Goal: Information Seeking & Learning: Compare options

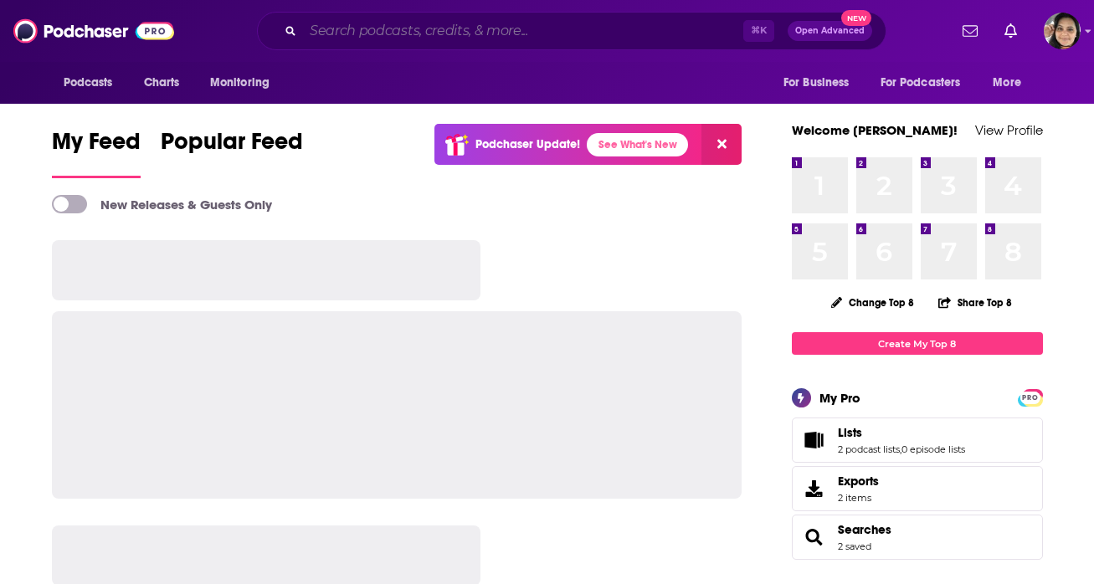
click at [604, 20] on input "Search podcasts, credits, & more..." at bounding box center [523, 31] width 440 height 27
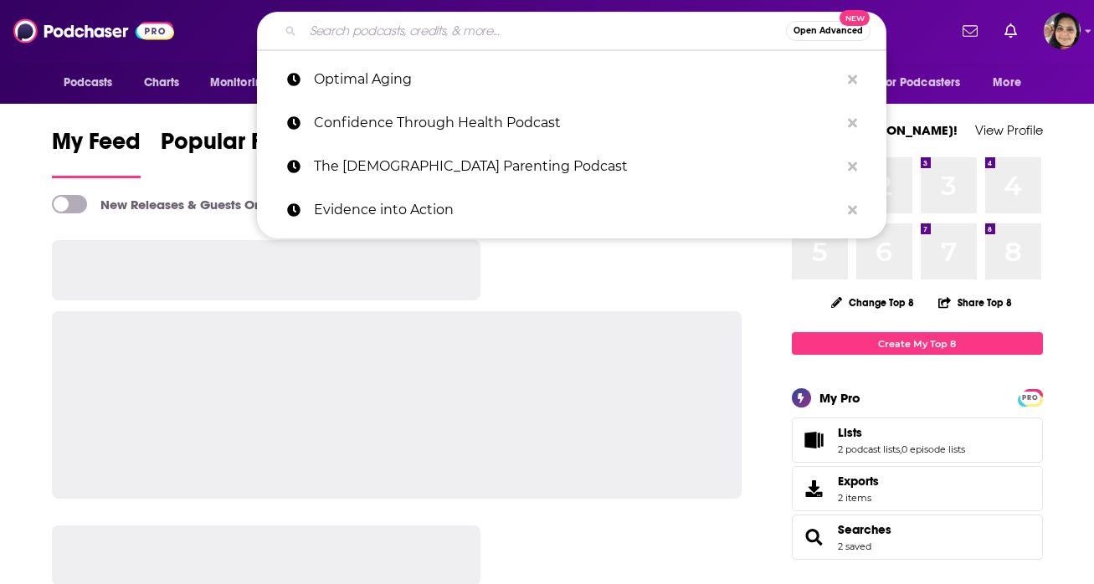
paste input "The [PERSON_NAME] LIVE Show"
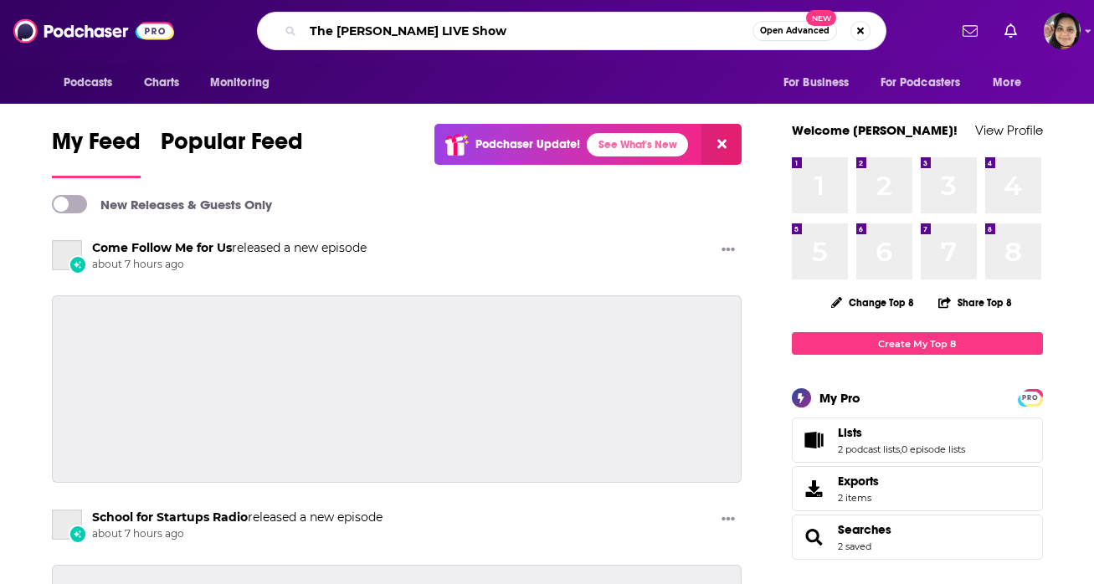
drag, startPoint x: 415, startPoint y: 32, endPoint x: 515, endPoint y: 33, distance: 99.6
click at [515, 33] on input "The [PERSON_NAME] LIVE Show" at bounding box center [528, 31] width 450 height 27
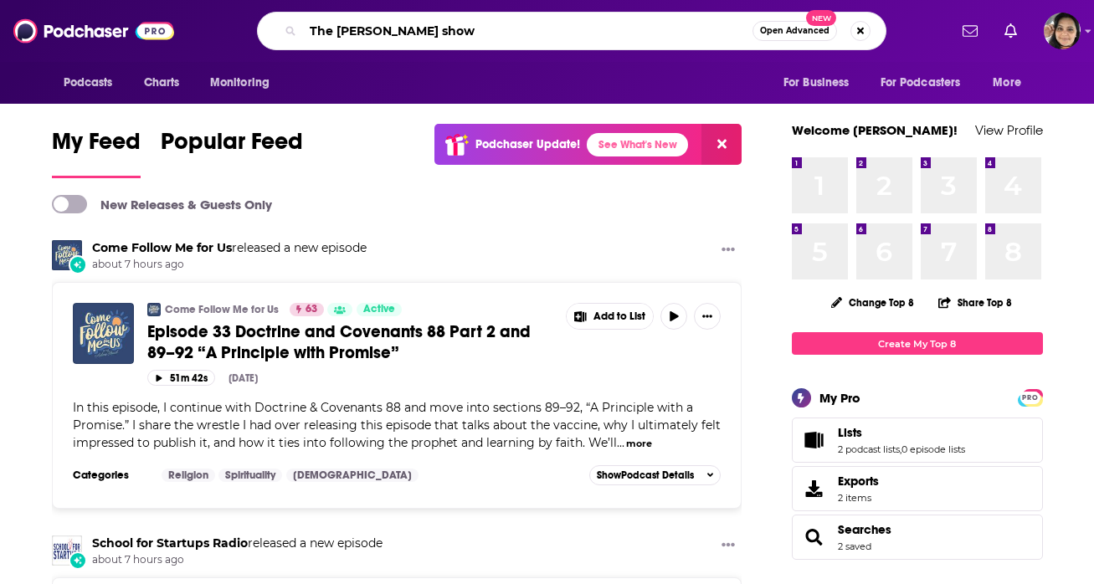
type input "The [PERSON_NAME] show"
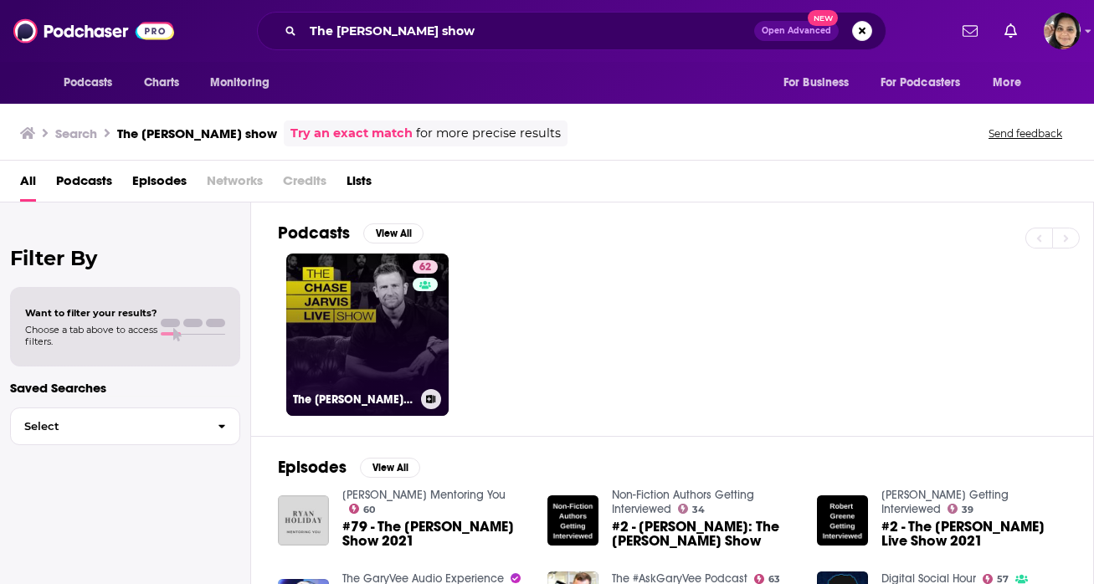
click at [375, 326] on link "62 The [PERSON_NAME] LIVE Show" at bounding box center [367, 335] width 162 height 162
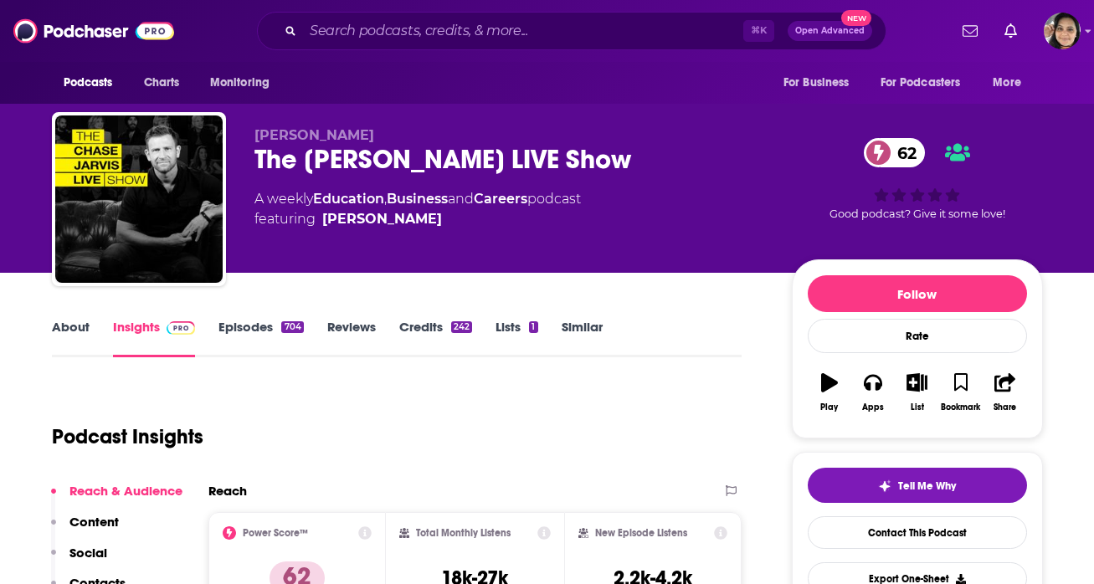
click at [86, 334] on link "About" at bounding box center [71, 338] width 38 height 39
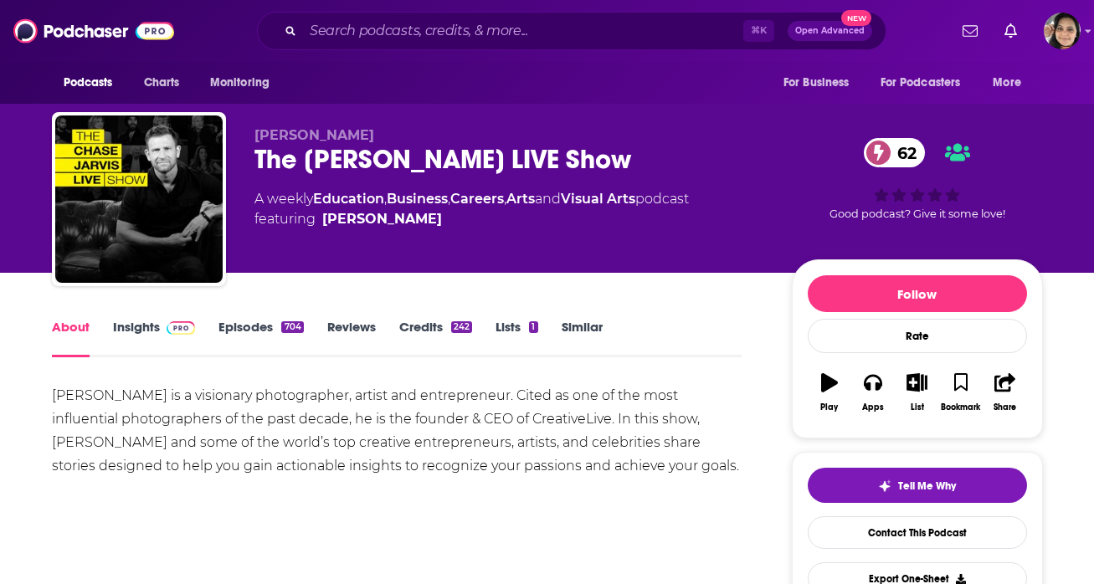
click at [569, 336] on link "Similar" at bounding box center [582, 338] width 41 height 39
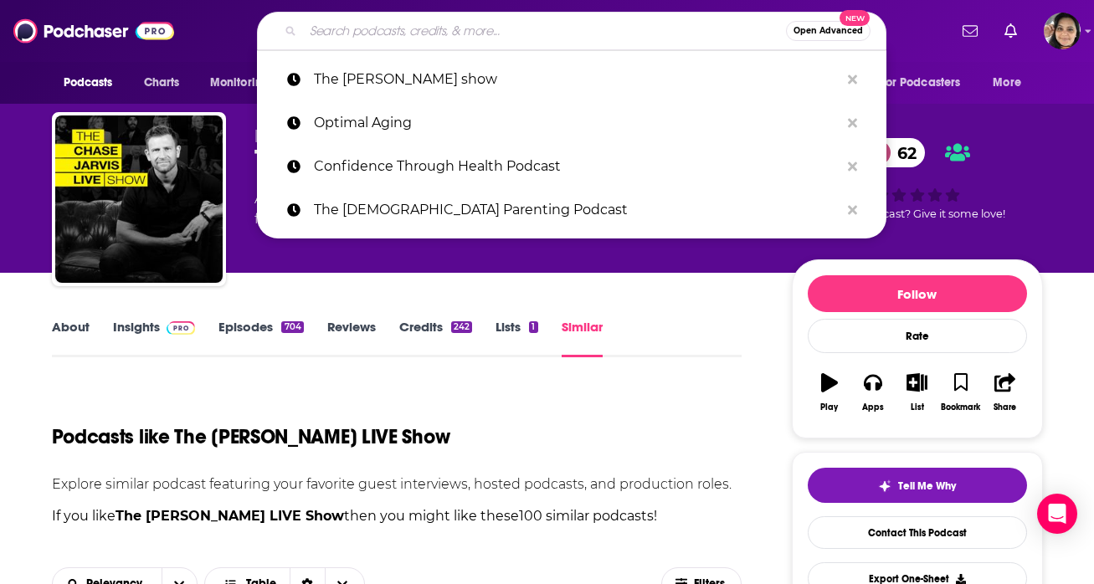
click at [444, 39] on input "Search podcasts, credits, & more..." at bounding box center [544, 31] width 483 height 27
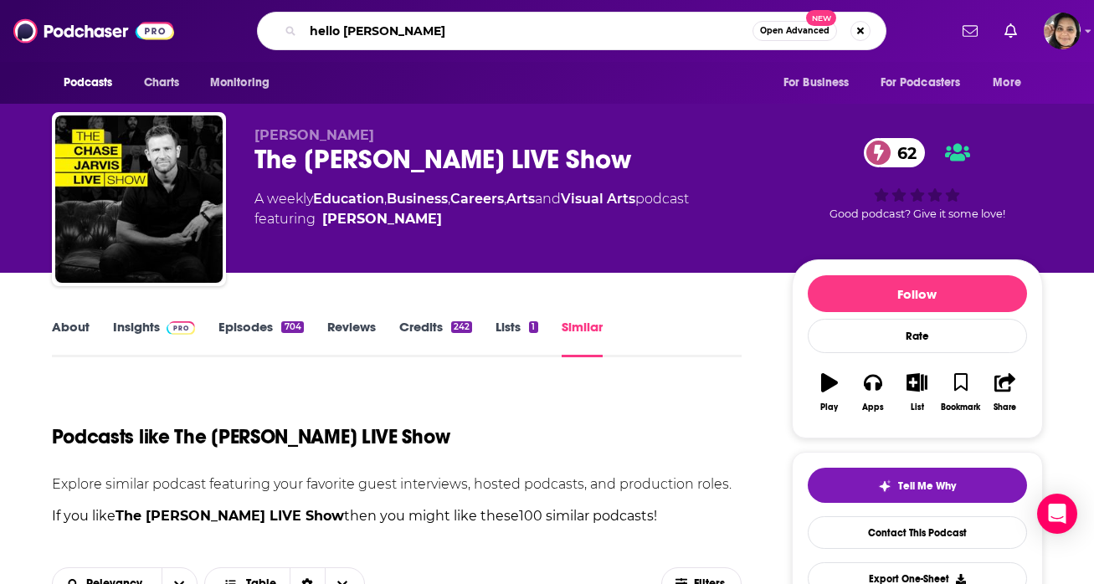
type input "hello [DATE]"
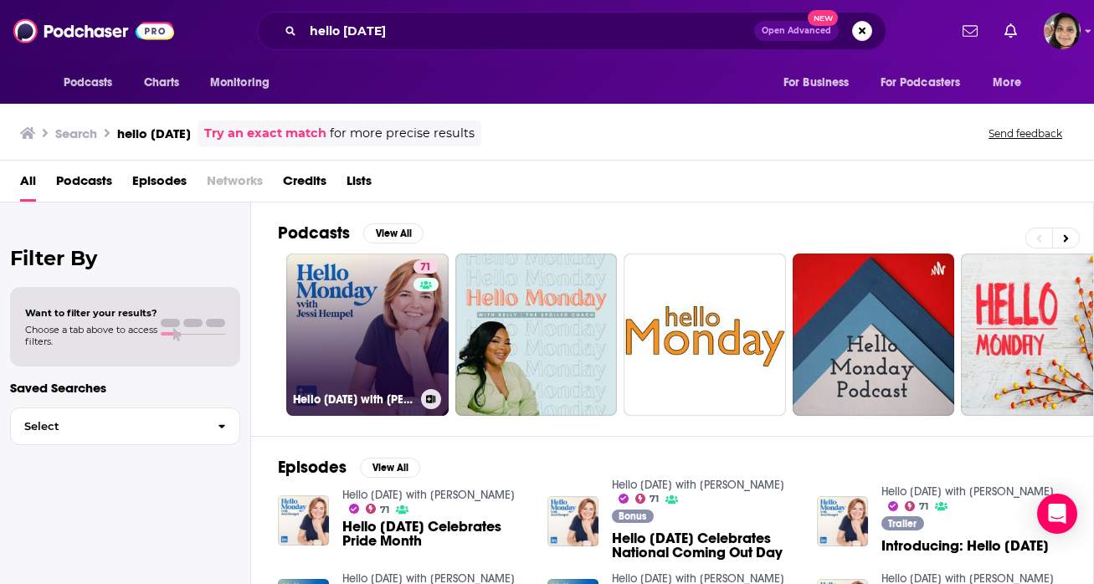
click at [321, 292] on link "71 Hello [DATE] with [PERSON_NAME]" at bounding box center [367, 335] width 162 height 162
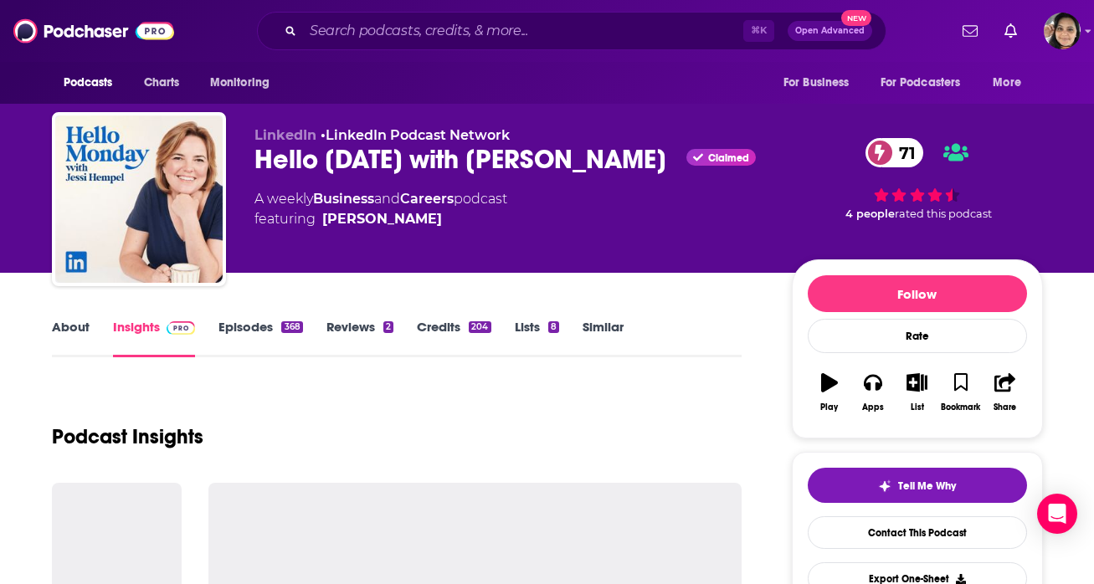
click at [613, 333] on link "Similar" at bounding box center [603, 338] width 41 height 39
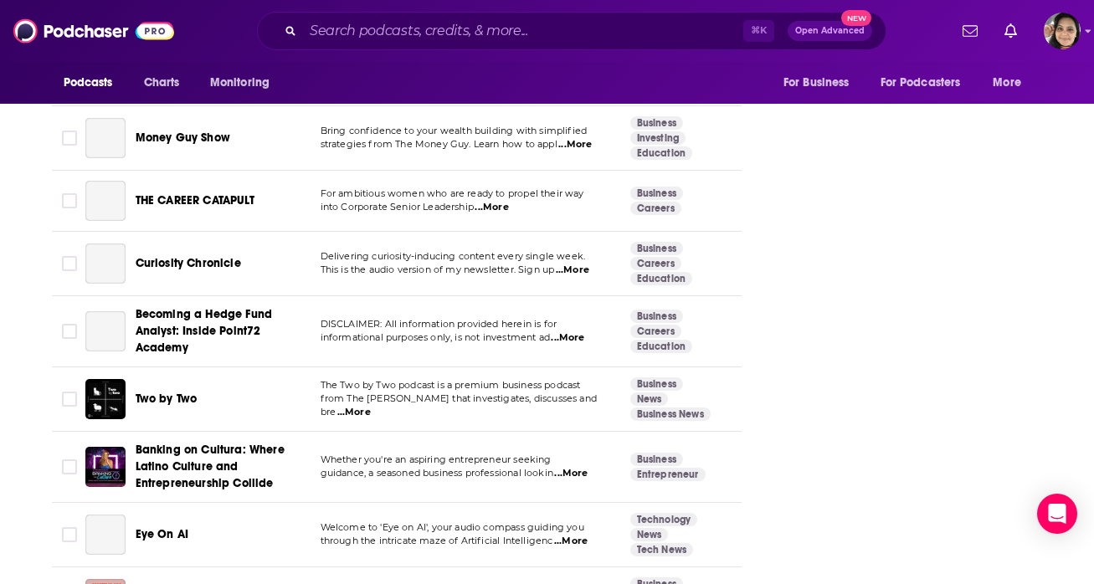
scroll to position [1140, 0]
